Goal: Obtain resource: Obtain resource

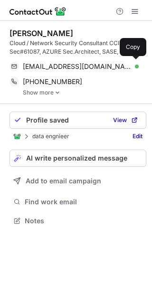
scroll to position [214, 152]
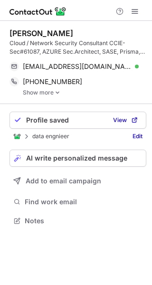
click at [51, 93] on link "Show more" at bounding box center [85, 92] width 124 height 7
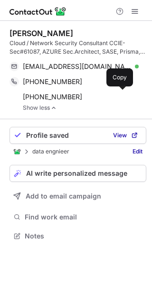
scroll to position [229, 152]
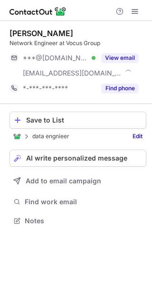
scroll to position [214, 152]
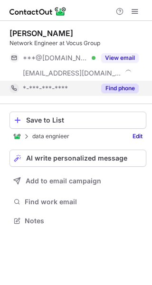
click at [108, 85] on button "Find phone" at bounding box center [120, 89] width 38 height 10
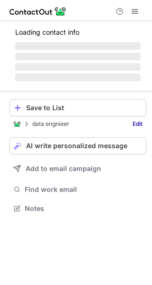
scroll to position [214, 152]
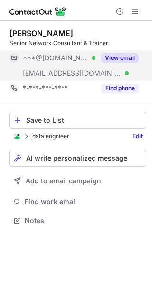
click at [115, 56] on button "View email" at bounding box center [120, 58] width 38 height 10
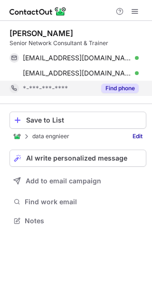
click at [112, 83] on div "Find phone" at bounding box center [117, 88] width 43 height 15
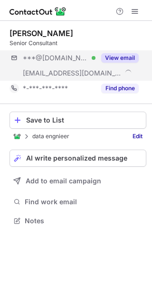
scroll to position [214, 152]
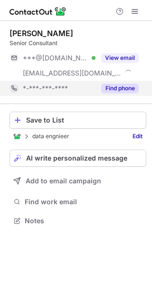
click at [118, 85] on button "Find phone" at bounding box center [120, 89] width 38 height 10
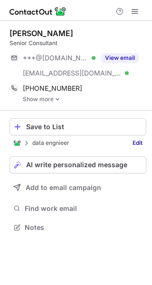
click at [55, 99] on img at bounding box center [58, 99] width 6 height 7
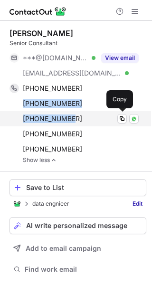
drag, startPoint x: 19, startPoint y: 100, endPoint x: 76, endPoint y: 116, distance: 59.3
click at [76, 116] on div "[PHONE_NUMBER] Copy WhatsApp [PHONE_NUMBER] Copy WhatsApp [PHONE_NUMBER] Copy W…" at bounding box center [74, 119] width 129 height 76
copy div "[PHONE_NUMBER] Copy WhatsApp [PHONE_NUMBER]"
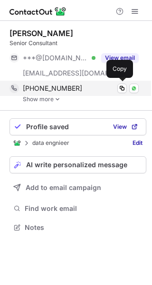
scroll to position [220, 152]
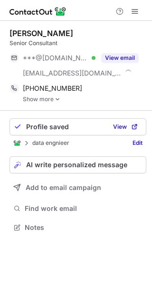
click at [39, 100] on link "Show more" at bounding box center [85, 99] width 124 height 7
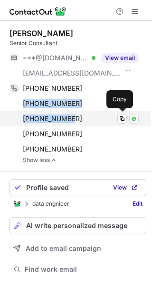
drag, startPoint x: 22, startPoint y: 101, endPoint x: 78, endPoint y: 117, distance: 58.3
click at [78, 117] on div "[PHONE_NUMBER] Copy WhatsApp [PHONE_NUMBER] Copy WhatsApp [PHONE_NUMBER] Copy W…" at bounding box center [74, 119] width 129 height 76
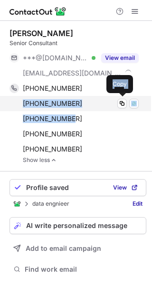
copy div "[PHONE_NUMBER] Copy WhatsApp [PHONE_NUMBER]"
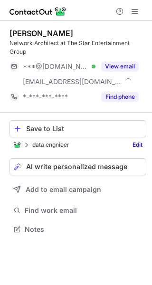
scroll to position [222, 152]
click at [132, 62] on button "View email" at bounding box center [120, 67] width 38 height 10
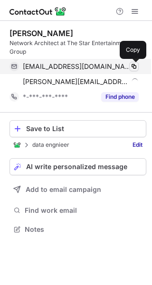
click at [131, 66] on span at bounding box center [134, 67] width 8 height 8
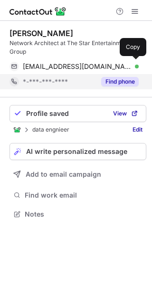
scroll to position [207, 152]
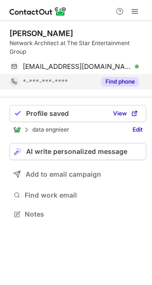
click at [113, 81] on button "Find phone" at bounding box center [120, 82] width 38 height 10
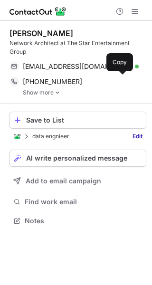
scroll to position [214, 152]
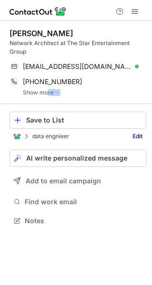
click at [47, 96] on div "Harmeet Sian Network Architect at The Star Entertainment Group harmeetsian@gmai…" at bounding box center [78, 62] width 137 height 83
click at [45, 95] on link "Show more" at bounding box center [85, 92] width 124 height 7
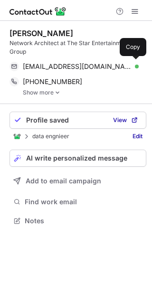
scroll to position [214, 152]
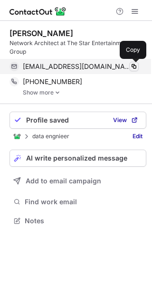
click at [132, 64] on span at bounding box center [134, 67] width 8 height 8
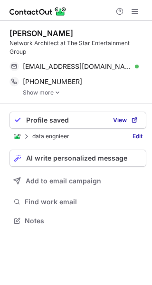
scroll to position [214, 152]
click at [36, 91] on link "Show more" at bounding box center [85, 92] width 124 height 7
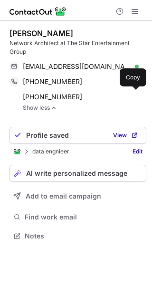
scroll to position [229, 152]
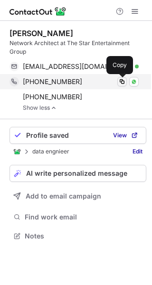
click at [119, 78] on span at bounding box center [122, 82] width 8 height 8
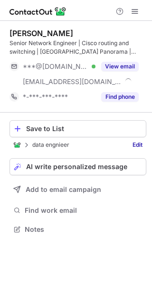
scroll to position [222, 152]
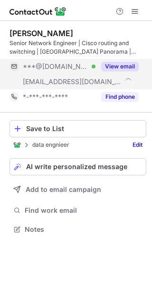
click at [114, 60] on div "View email" at bounding box center [117, 66] width 43 height 15
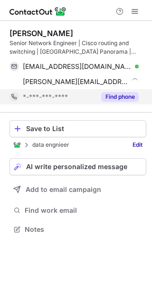
click at [113, 96] on button "Find phone" at bounding box center [120, 97] width 38 height 10
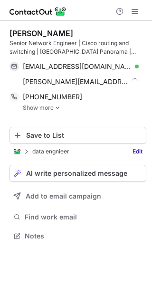
click at [24, 105] on link "Show more" at bounding box center [85, 108] width 124 height 7
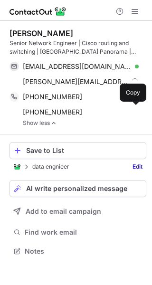
scroll to position [245, 152]
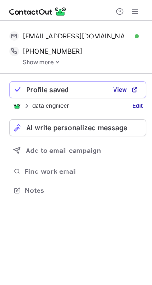
scroll to position [184, 152]
click at [51, 60] on link "Show more" at bounding box center [85, 62] width 124 height 7
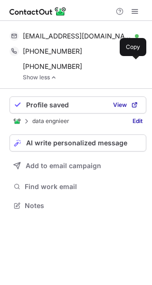
scroll to position [199, 152]
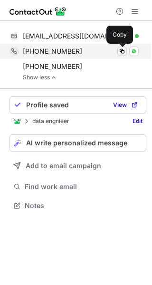
click at [120, 49] on span at bounding box center [122, 52] width 8 height 8
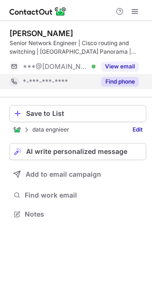
scroll to position [207, 152]
click at [120, 81] on button "Find phone" at bounding box center [120, 82] width 38 height 10
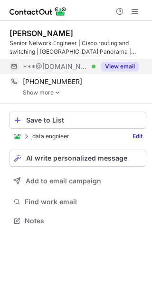
scroll to position [214, 152]
click at [117, 67] on button "View email" at bounding box center [120, 67] width 38 height 10
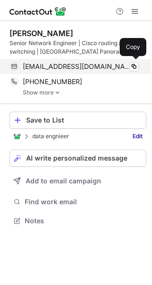
click at [128, 64] on div "esfoo@yahoo.com Verified" at bounding box center [81, 66] width 116 height 9
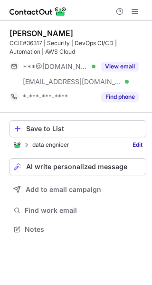
scroll to position [222, 152]
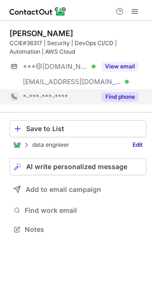
click at [120, 101] on button "Find phone" at bounding box center [120, 97] width 38 height 10
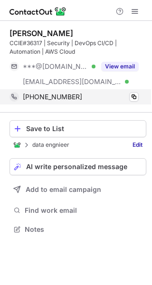
click at [139, 94] on div "+61412111545 Copy" at bounding box center [74, 96] width 129 height 15
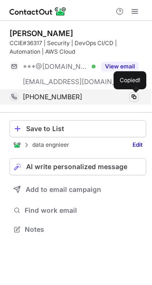
click at [134, 96] on span at bounding box center [134, 97] width 8 height 8
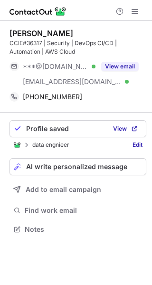
scroll to position [222, 152]
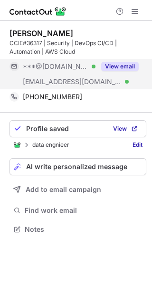
click at [120, 66] on button "View email" at bounding box center [120, 67] width 38 height 10
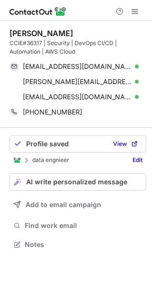
scroll to position [238, 152]
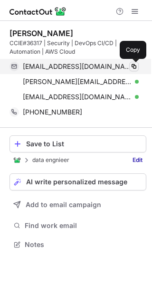
click at [130, 65] on span at bounding box center [134, 67] width 8 height 8
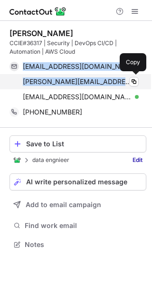
drag, startPoint x: 20, startPoint y: 63, endPoint x: 64, endPoint y: 73, distance: 44.8
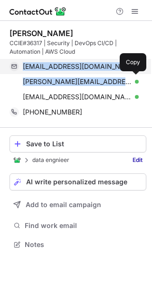
click at [120, 86] on div "zhangaiqiang@hotmail.com Verified Copied! clark.c.zhang@hotmail.com Verified Co…" at bounding box center [74, 82] width 129 height 46
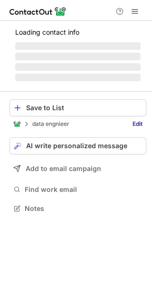
scroll to position [207, 152]
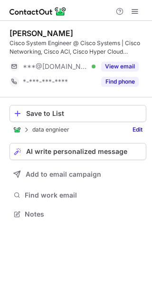
click at [114, 81] on button "Find phone" at bounding box center [120, 82] width 38 height 10
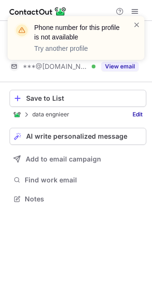
scroll to position [192, 152]
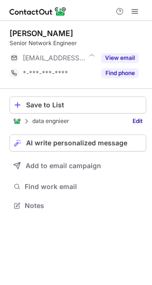
scroll to position [4, 5]
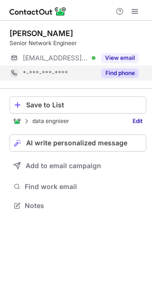
click at [114, 72] on button "Find phone" at bounding box center [120, 73] width 38 height 10
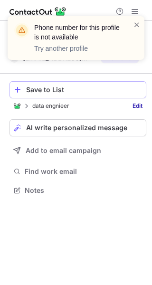
scroll to position [183, 152]
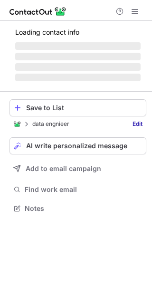
scroll to position [222, 152]
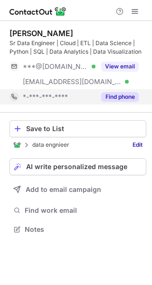
click at [119, 101] on button "Find phone" at bounding box center [120, 97] width 38 height 10
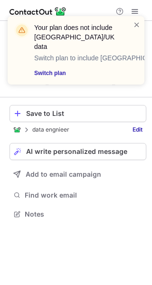
scroll to position [207, 152]
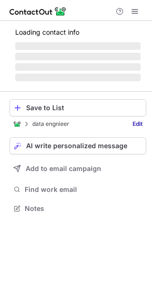
scroll to position [214, 152]
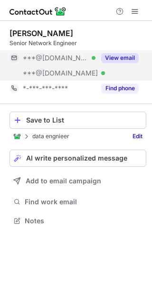
click at [122, 60] on button "View email" at bounding box center [120, 58] width 38 height 10
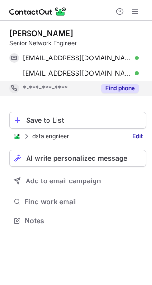
click at [122, 94] on div "Find phone" at bounding box center [117, 88] width 43 height 15
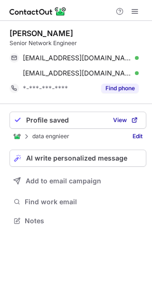
scroll to position [214, 152]
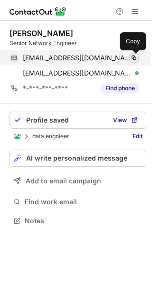
click at [135, 54] on span at bounding box center [134, 58] width 8 height 8
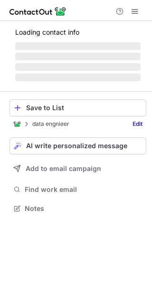
scroll to position [214, 152]
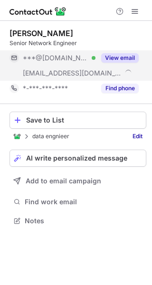
click at [111, 59] on button "View email" at bounding box center [120, 58] width 38 height 10
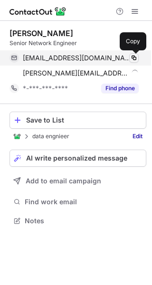
click at [133, 55] on span at bounding box center [134, 58] width 8 height 8
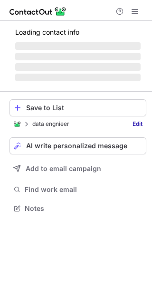
scroll to position [214, 152]
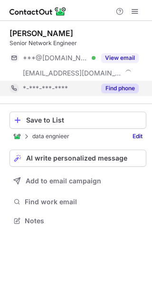
click at [130, 84] on button "Find phone" at bounding box center [120, 89] width 38 height 10
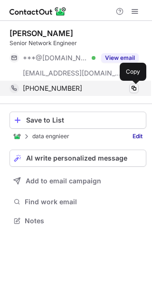
click at [132, 86] on span at bounding box center [134, 89] width 8 height 8
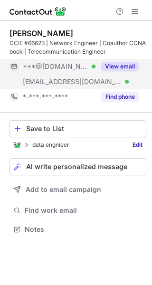
scroll to position [222, 152]
click at [113, 63] on button "View email" at bounding box center [120, 67] width 38 height 10
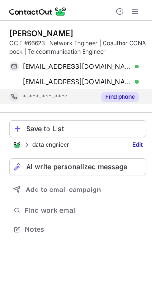
click at [114, 101] on button "Find phone" at bounding box center [120, 97] width 38 height 10
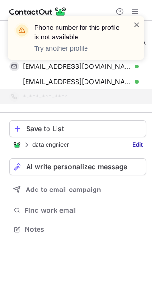
click at [137, 21] on span at bounding box center [137, 25] width 8 height 10
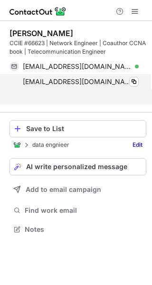
scroll to position [207, 152]
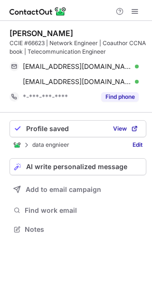
scroll to position [222, 152]
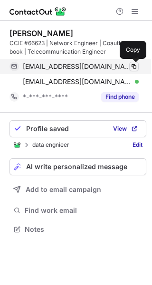
click at [134, 63] on span at bounding box center [134, 67] width 8 height 8
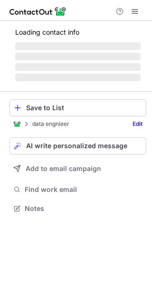
scroll to position [222, 152]
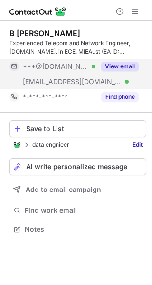
click at [113, 69] on button "View email" at bounding box center [120, 67] width 38 height 10
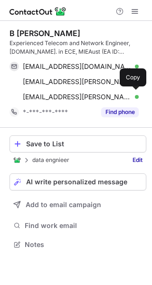
scroll to position [238, 152]
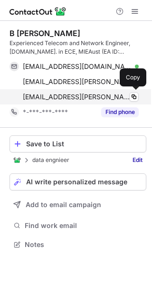
click at [115, 92] on div "b.rumi@optus.com.au Verified Copy" at bounding box center [74, 96] width 129 height 15
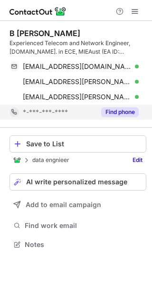
click at [115, 111] on button "Find phone" at bounding box center [120, 112] width 38 height 10
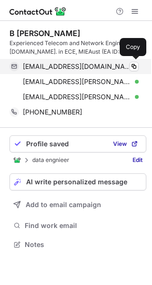
scroll to position [238, 152]
click at [133, 63] on span at bounding box center [134, 67] width 8 height 8
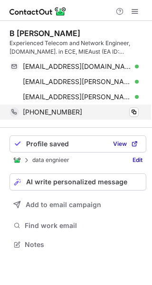
scroll to position [238, 152]
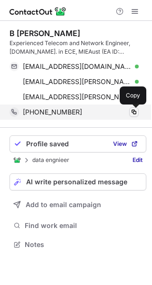
click at [132, 111] on span at bounding box center [134, 112] width 8 height 8
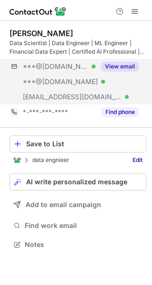
scroll to position [238, 152]
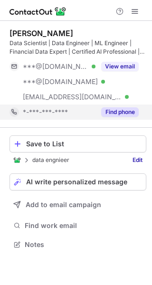
click at [115, 108] on button "Find phone" at bounding box center [120, 112] width 38 height 10
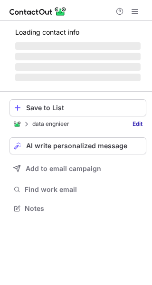
scroll to position [222, 152]
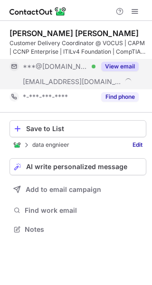
click at [124, 59] on div "View email" at bounding box center [117, 66] width 43 height 15
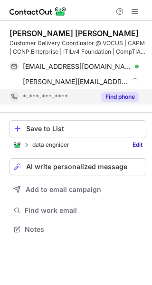
click at [116, 99] on button "Find phone" at bounding box center [120, 97] width 38 height 10
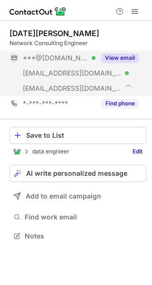
scroll to position [229, 152]
drag, startPoint x: 109, startPoint y: 54, endPoint x: 107, endPoint y: 99, distance: 45.7
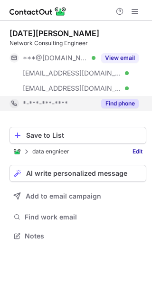
click at [109, 54] on button "View email" at bounding box center [120, 58] width 38 height 10
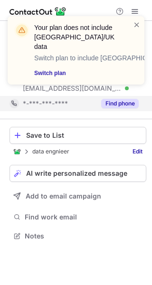
click at [115, 102] on button "Find phone" at bounding box center [120, 104] width 38 height 10
click at [142, 25] on div "Your plan does not include US/UK data Switch plan to include US/UK data Switch …" at bounding box center [76, 50] width 137 height 68
click at [137, 25] on span at bounding box center [137, 25] width 8 height 10
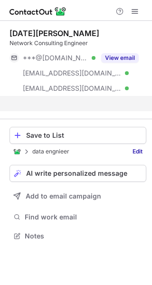
scroll to position [214, 152]
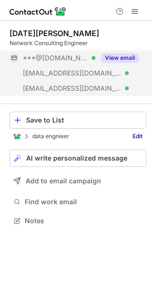
click at [115, 56] on button "View email" at bounding box center [120, 58] width 38 height 10
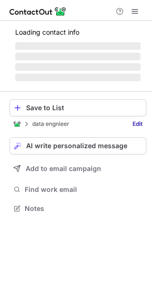
scroll to position [222, 152]
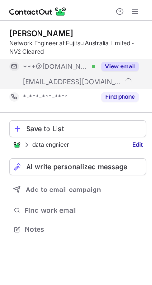
click at [111, 65] on button "View email" at bounding box center [120, 67] width 38 height 10
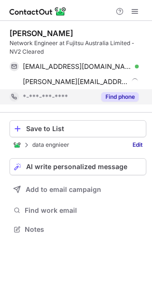
click at [115, 98] on button "Find phone" at bounding box center [120, 97] width 38 height 10
